Goal: Task Accomplishment & Management: Complete application form

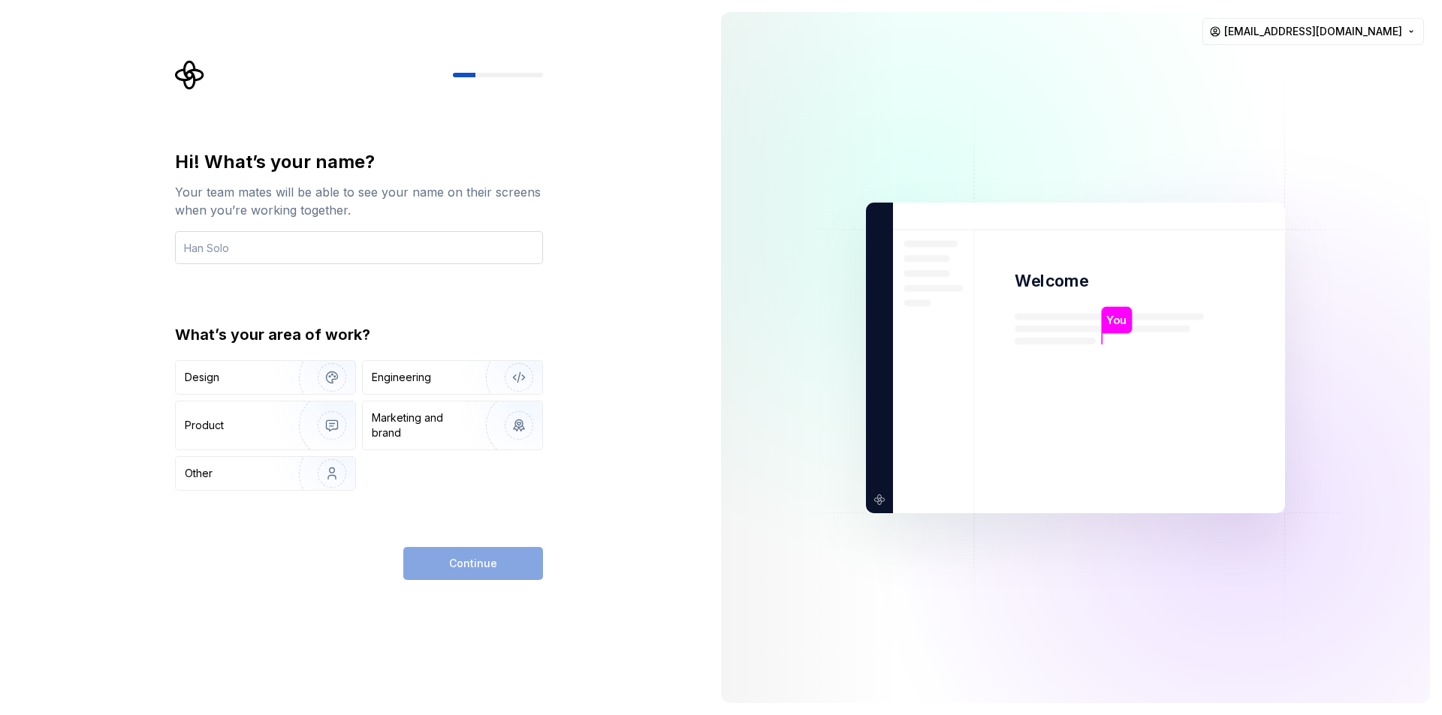
click at [220, 246] on input "text" at bounding box center [359, 247] width 368 height 33
type input "[PERSON_NAME]"
click at [263, 470] on div "Other" at bounding box center [229, 473] width 88 height 15
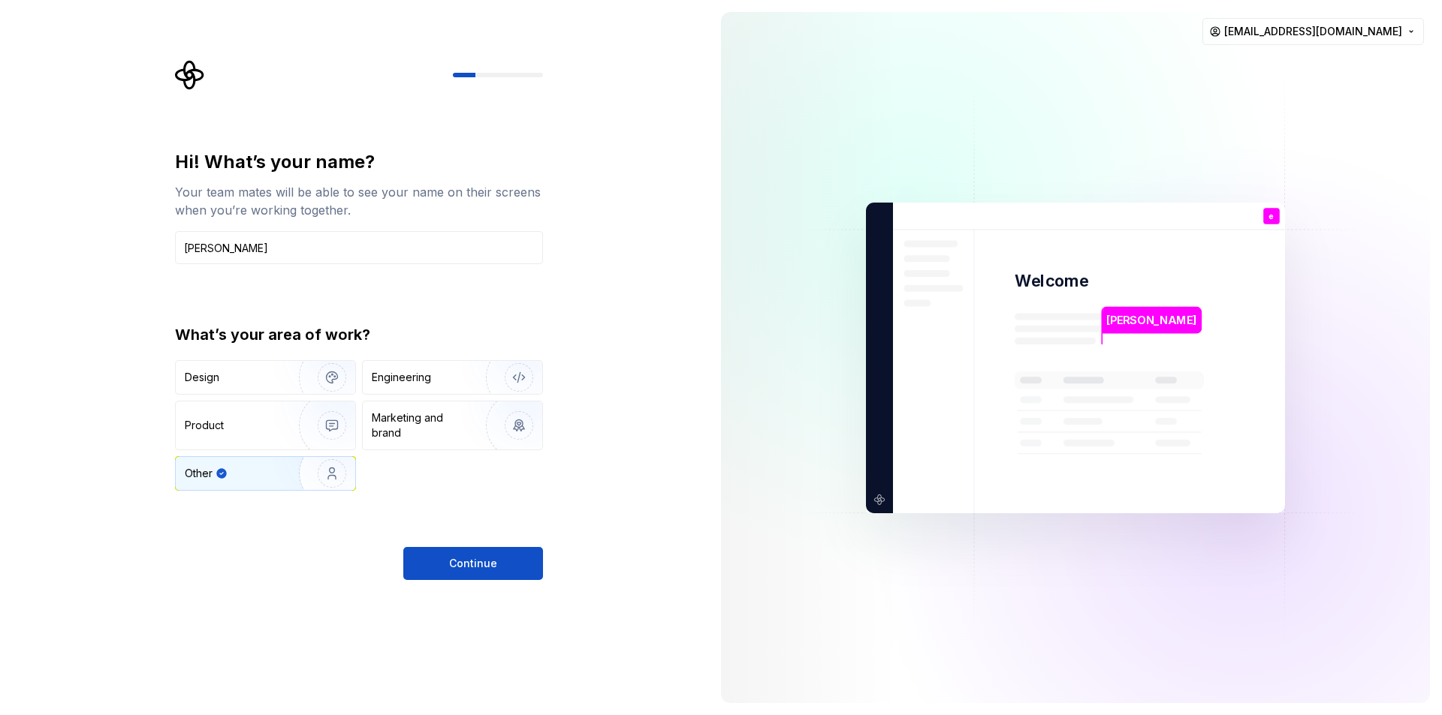
click at [498, 587] on div "Hi! What’s your name? Your team mates will be able to see your name on their sc…" at bounding box center [354, 357] width 709 height 715
click at [490, 570] on span "Continue" at bounding box center [473, 563] width 48 height 15
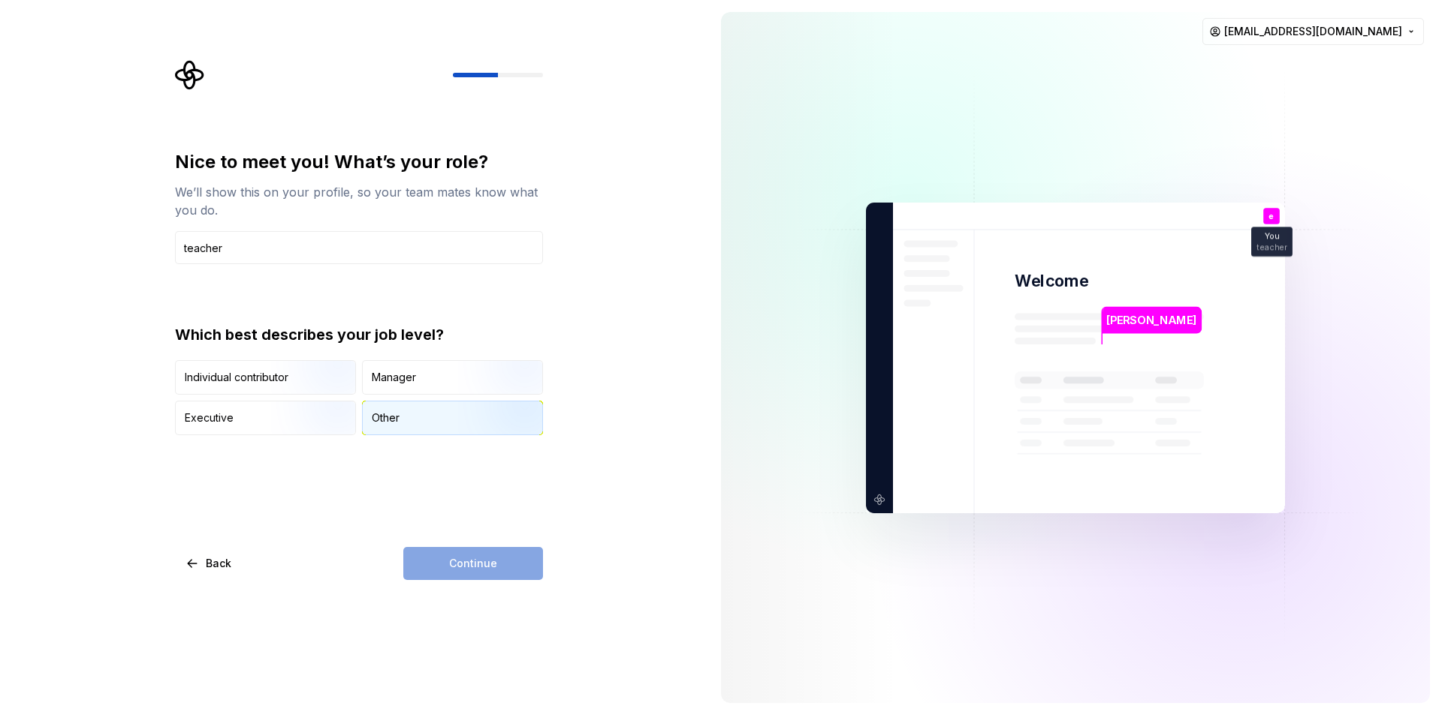
type input "teacher"
click at [390, 423] on div "Other" at bounding box center [386, 418] width 28 height 15
click at [484, 554] on button "Continue" at bounding box center [473, 563] width 140 height 33
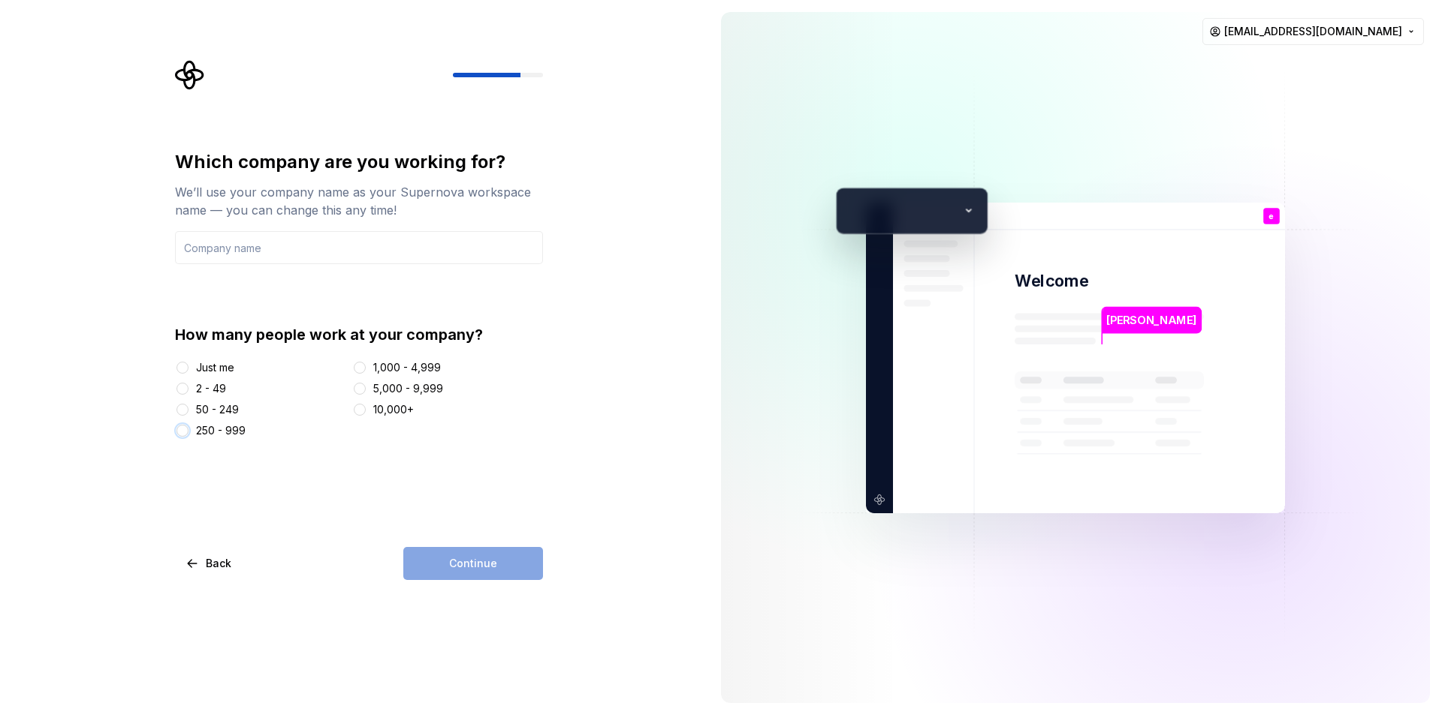
click at [181, 432] on button "250 - 999" at bounding box center [182, 431] width 12 height 12
click at [318, 257] on input "text" at bounding box center [359, 247] width 368 height 33
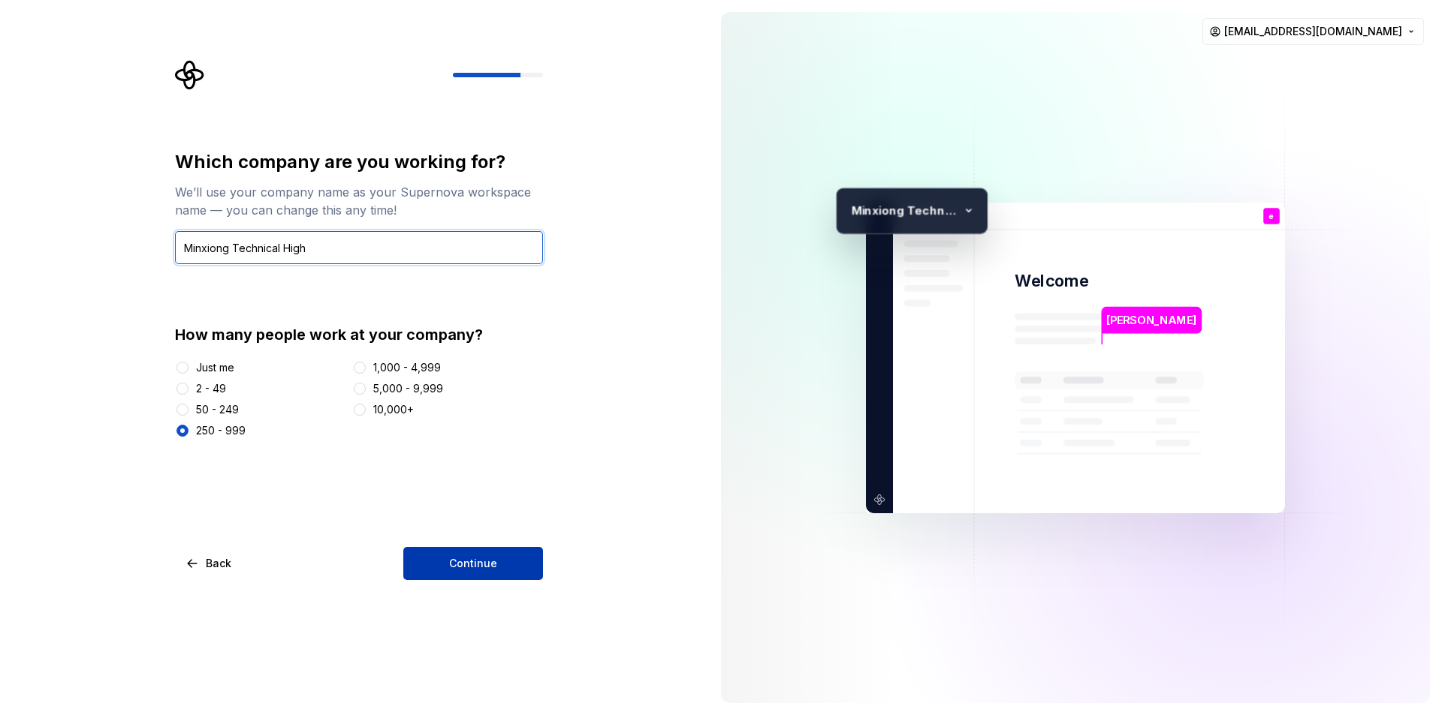
type input "Minxiong Technical High"
click at [474, 557] on span "Continue" at bounding box center [473, 563] width 48 height 15
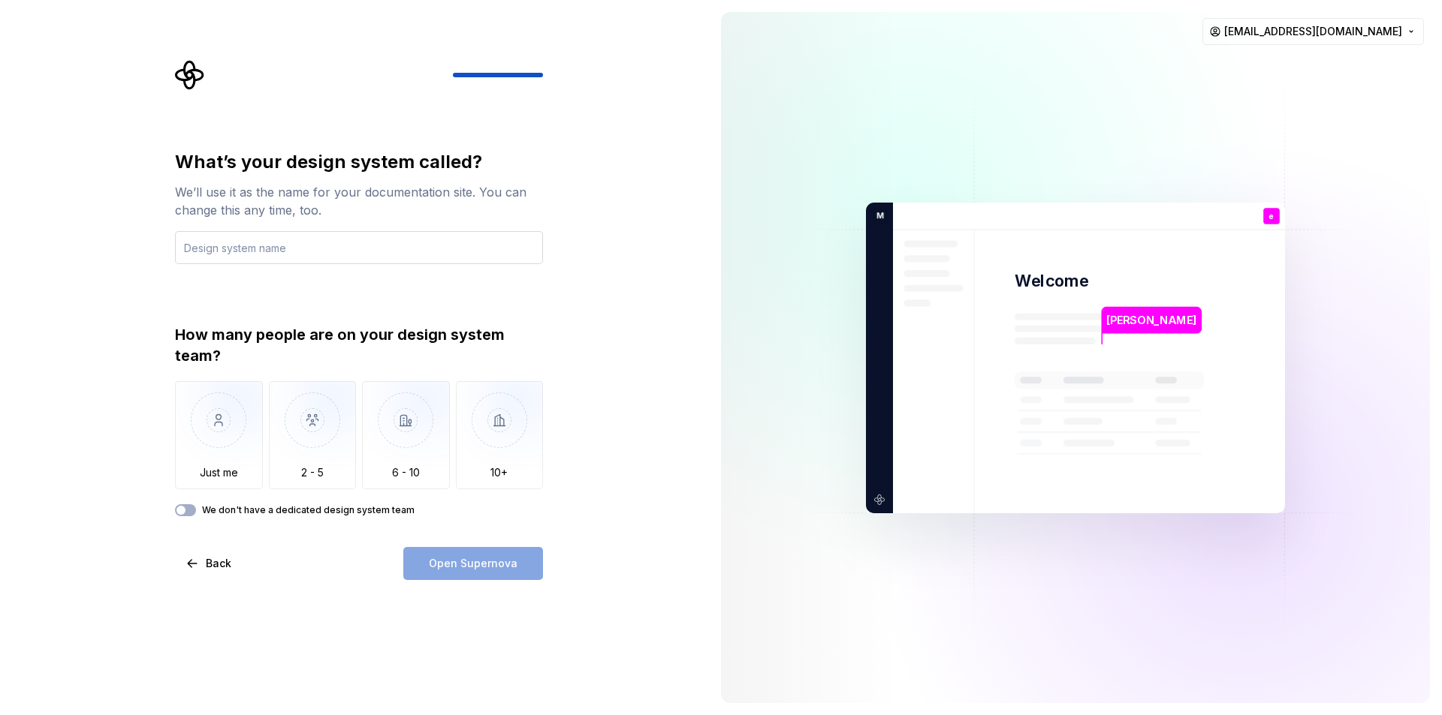
click at [226, 240] on input "text" at bounding box center [359, 247] width 368 height 33
type input "Storybook"
click at [411, 423] on img "button" at bounding box center [406, 431] width 88 height 101
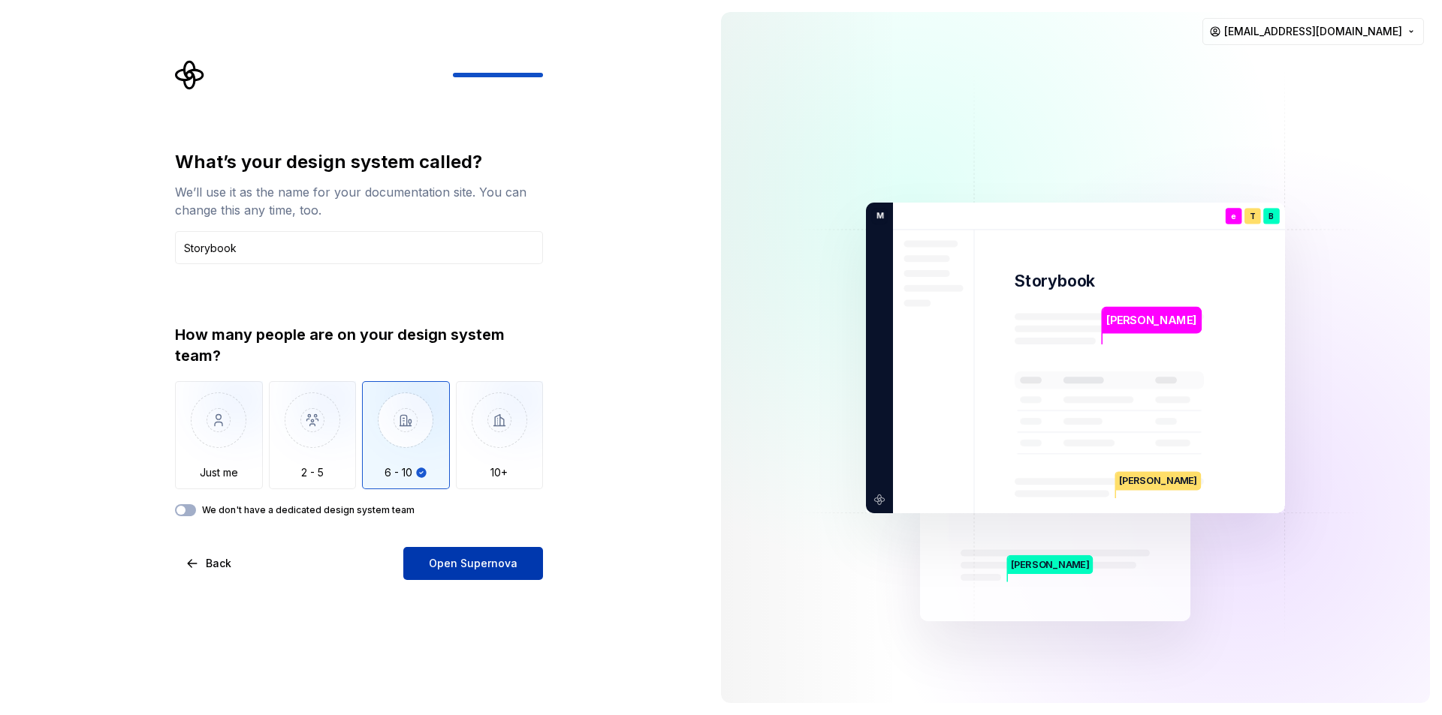
click at [485, 569] on span "Open Supernova" at bounding box center [473, 563] width 89 height 15
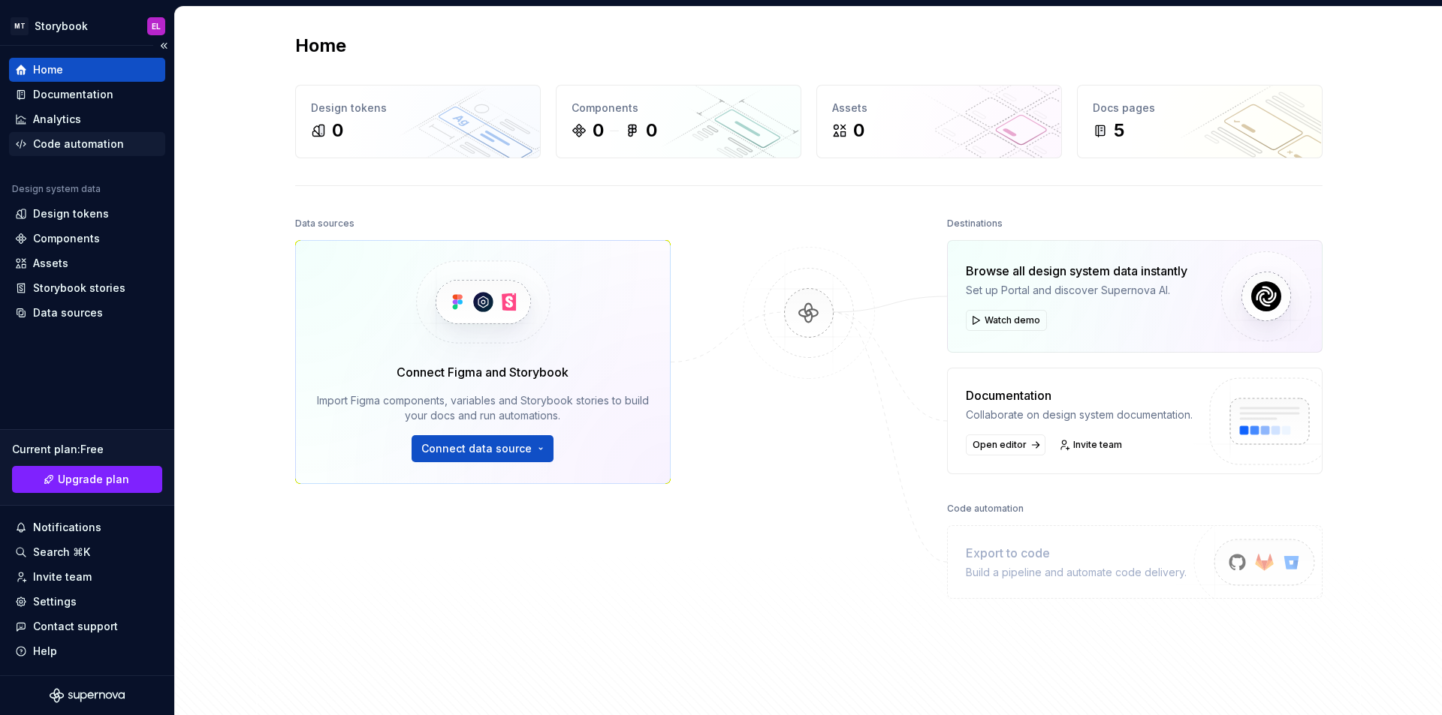
click at [95, 143] on div "Code automation" at bounding box center [78, 144] width 91 height 15
